Goal: Task Accomplishment & Management: Manage account settings

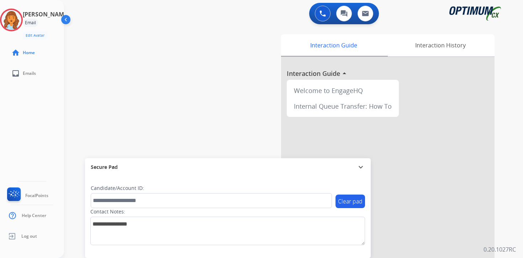
drag, startPoint x: 0, startPoint y: 0, endPoint x: 514, endPoint y: 248, distance: 570.6
click at [514, 248] on p "0.20.1027RC" at bounding box center [500, 249] width 32 height 9
click at [14, 20] on img at bounding box center [11, 20] width 20 height 20
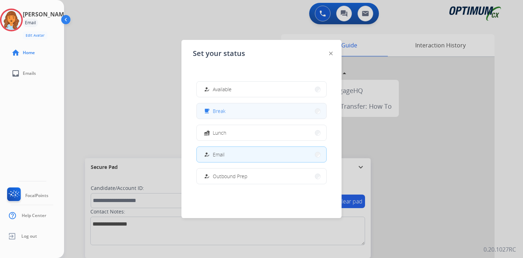
click at [219, 115] on button "free_breakfast Break" at bounding box center [262, 110] width 130 height 15
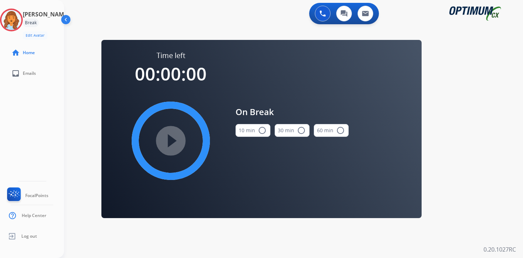
click at [502, 192] on div "0 Voice Interactions 0 Chat Interactions 0 Email Interactions swap_horiz Break …" at bounding box center [293, 129] width 459 height 258
click at [9, 17] on img at bounding box center [11, 20] width 20 height 20
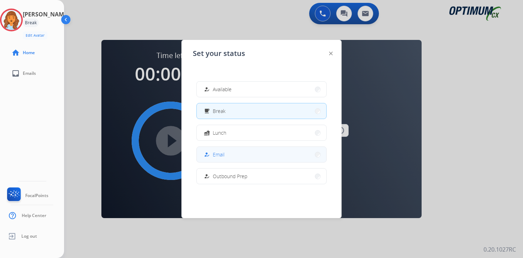
click at [235, 149] on button "how_to_reg Email" at bounding box center [262, 154] width 130 height 15
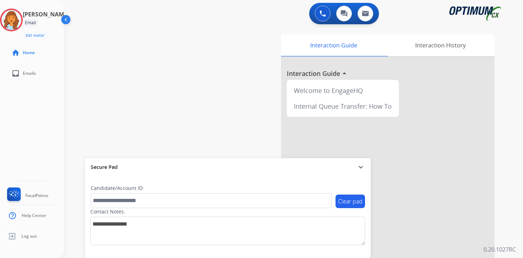
click at [511, 246] on p "0.20.1027RC" at bounding box center [500, 249] width 32 height 9
click at [15, 17] on img at bounding box center [11, 20] width 20 height 20
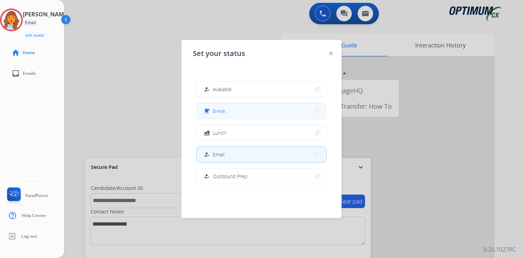
click at [214, 113] on div "free_breakfast Break" at bounding box center [214, 111] width 23 height 9
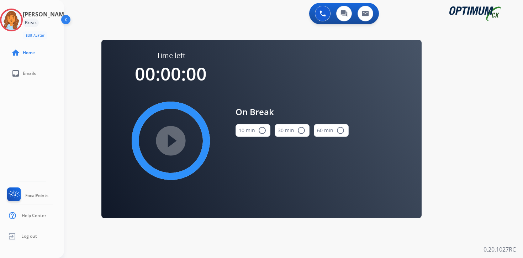
click at [492, 157] on div "0 Voice Interactions 0 Chat Interactions 0 Email Interactions swap_horiz Break …" at bounding box center [293, 129] width 459 height 258
click at [21, 21] on img at bounding box center [11, 20] width 20 height 20
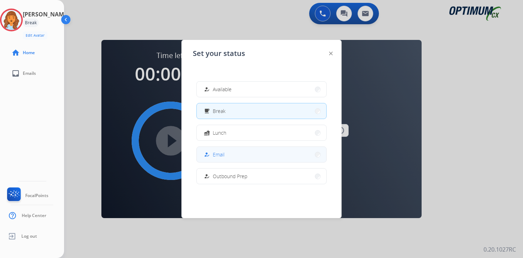
click at [247, 154] on button "how_to_reg Email" at bounding box center [262, 154] width 130 height 15
